Goal: Information Seeking & Learning: Find specific fact

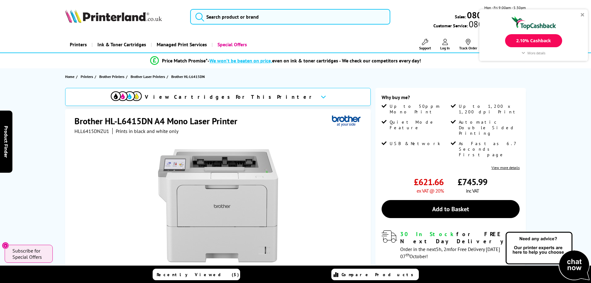
click at [584, 15] on div at bounding box center [583, 15] width 4 height 4
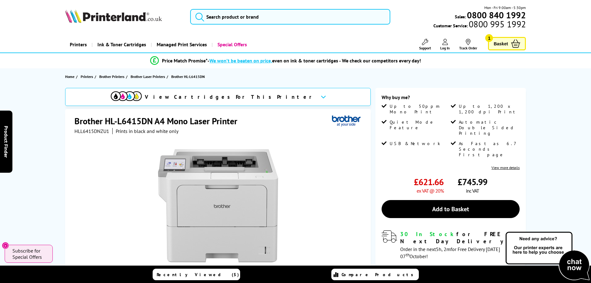
click at [444, 46] on span "Log In" at bounding box center [445, 48] width 10 height 5
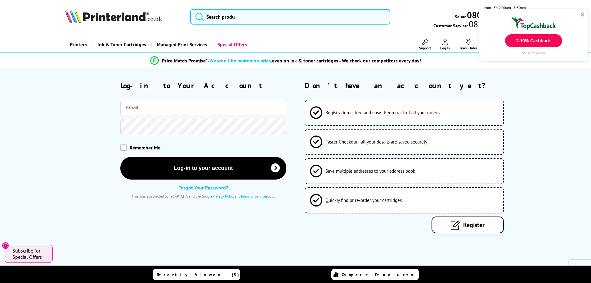
type input "[PERSON_NAME][EMAIL_ADDRESS][DOMAIN_NAME]"
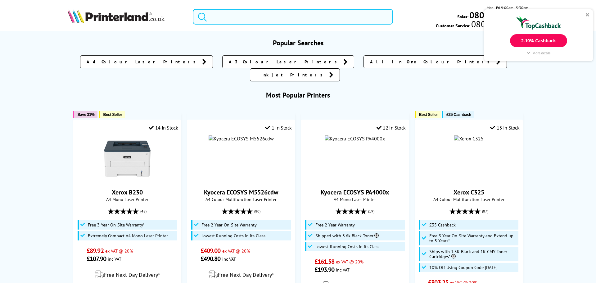
click at [259, 16] on input "search" at bounding box center [293, 17] width 200 height 16
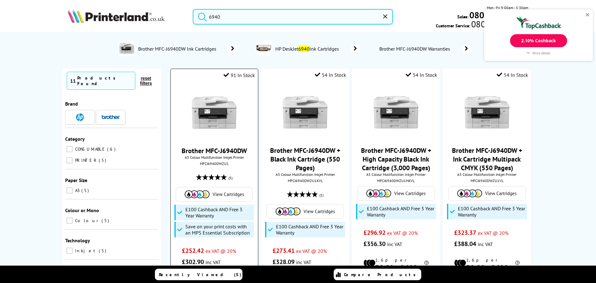
type input "6940"
click at [205, 151] on link "Brother MFC-J6940DW" at bounding box center [214, 150] width 65 height 9
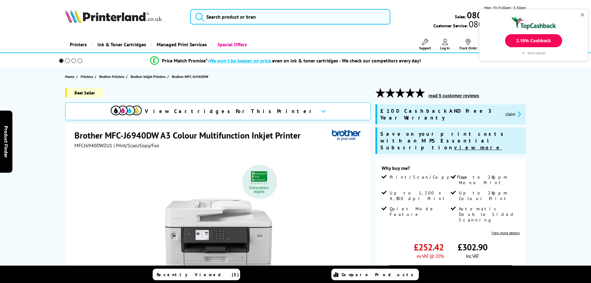
click at [516, 111] on icon "promo-description" at bounding box center [519, 114] width 6 height 7
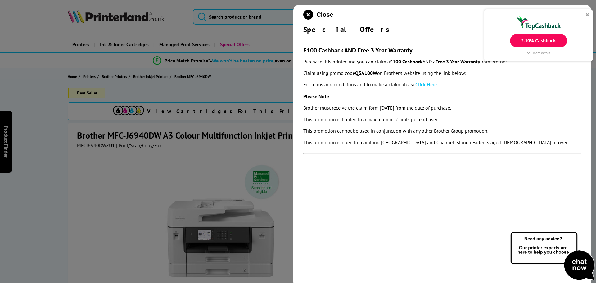
click at [588, 15] on div at bounding box center [588, 15] width 4 height 4
click at [368, 74] on strong "Q3A100W" at bounding box center [366, 73] width 22 height 6
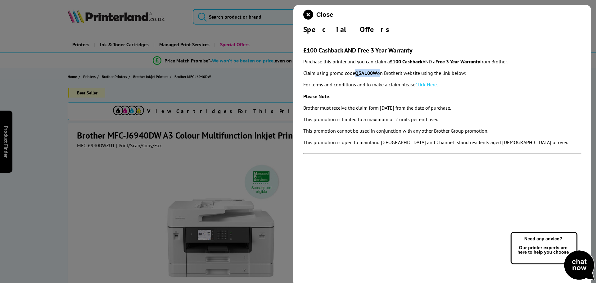
click at [368, 74] on strong "Q3A100W" at bounding box center [366, 73] width 22 height 6
copy p "Q3A100W"
